Goal: Register for event/course

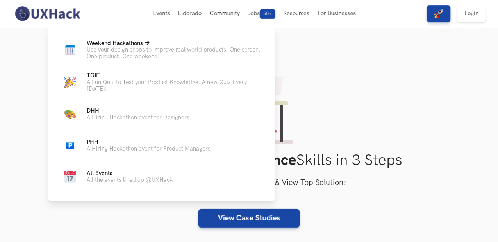
click at [139, 43] on span "Weekend Hackathons Live" at bounding box center [115, 43] width 56 height 7
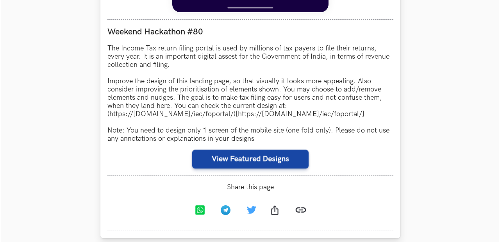
scroll to position [741, 0]
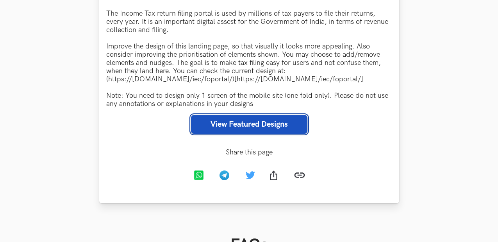
click at [255, 127] on button "View Featured Designs" at bounding box center [249, 124] width 116 height 19
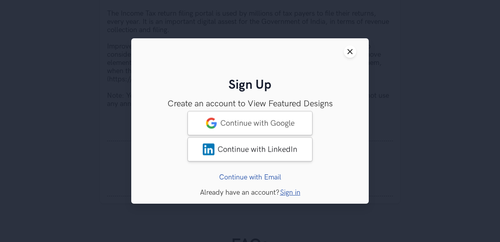
click at [296, 192] on link "Sign in" at bounding box center [290, 192] width 20 height 8
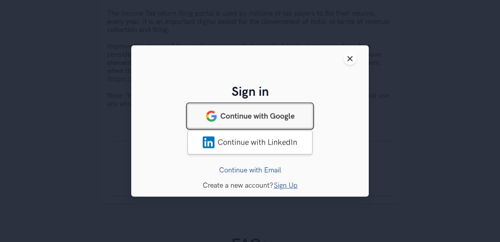
click at [272, 120] on span "Continue with Google" at bounding box center [257, 115] width 74 height 9
